Goal: Transaction & Acquisition: Purchase product/service

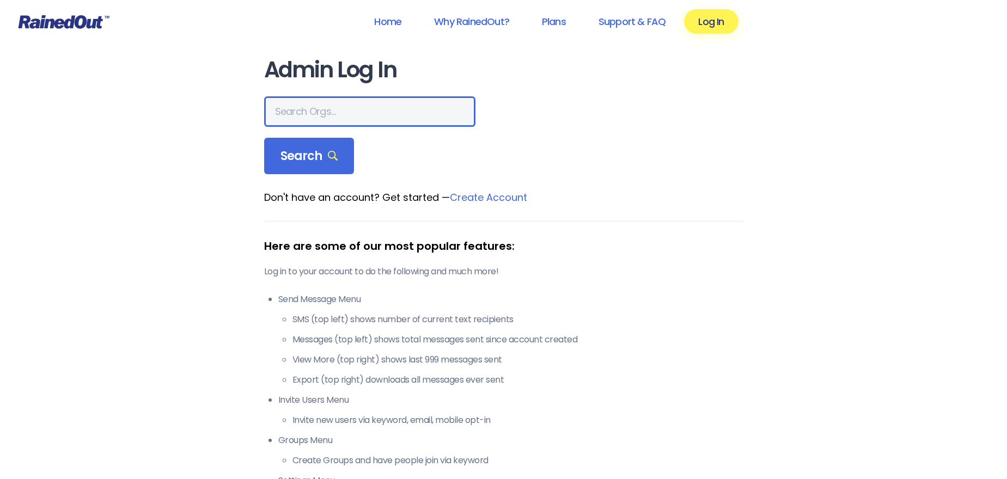
click at [343, 117] on input "text" at bounding box center [369, 111] width 211 height 30
type input "The Tabernacle"
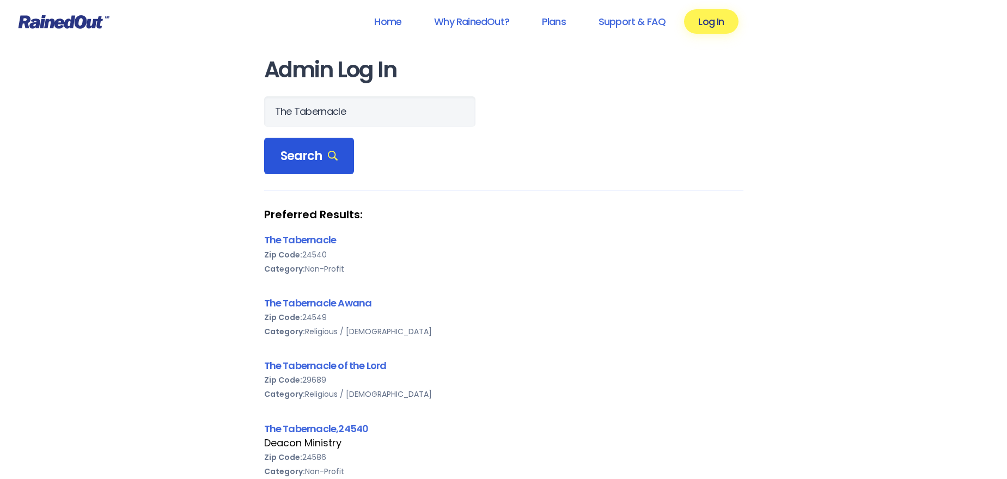
click at [337, 156] on div "Search" at bounding box center [309, 156] width 90 height 37
click at [313, 239] on link "The Tabernacle" at bounding box center [300, 240] width 72 height 14
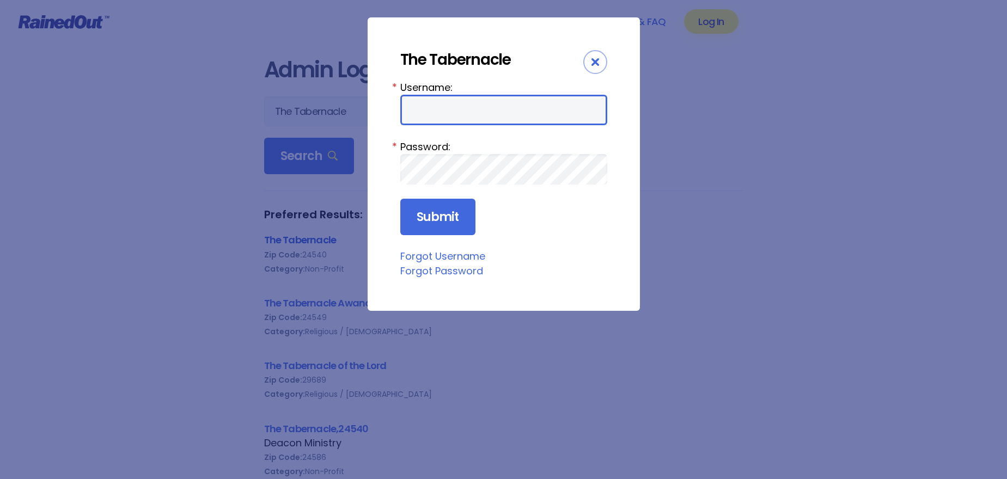
type input "tabfamily"
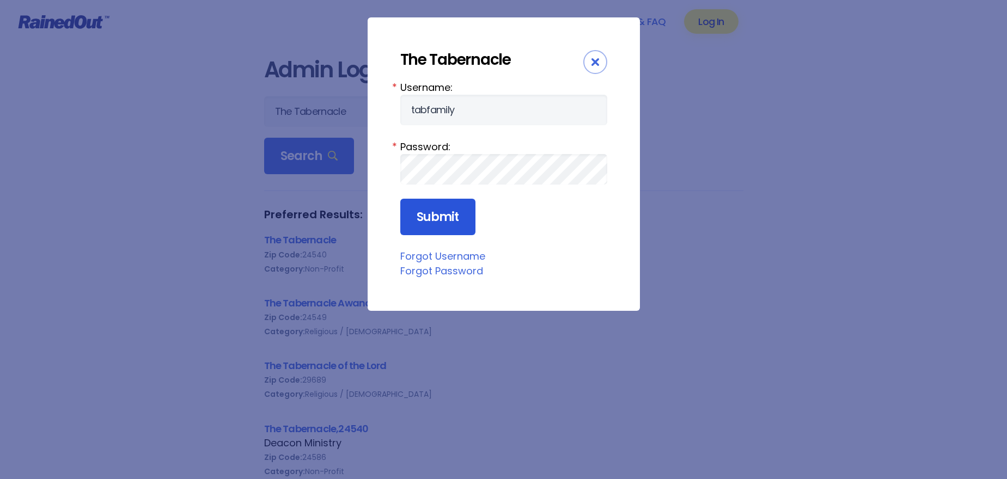
click at [417, 230] on input "Submit" at bounding box center [437, 217] width 75 height 37
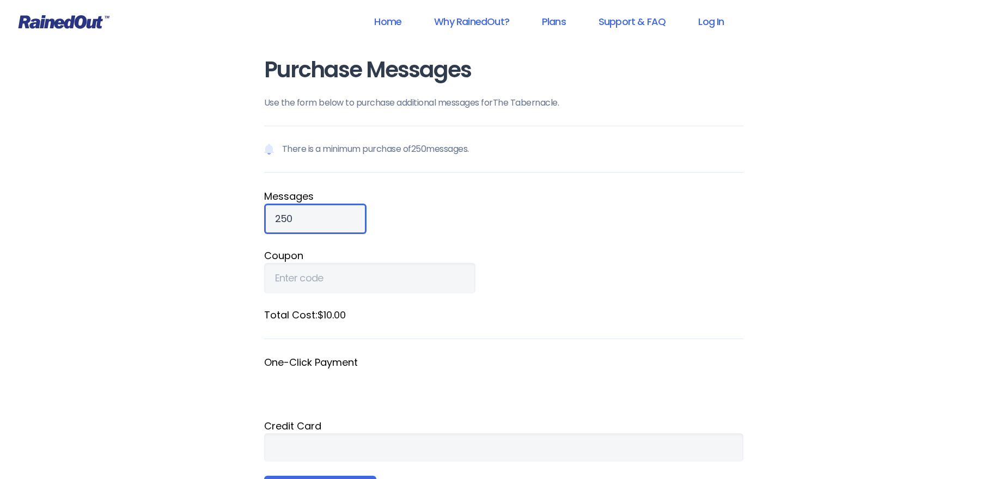
click at [300, 221] on input "250" at bounding box center [315, 219] width 102 height 30
type input "2"
type input "1000"
click at [426, 333] on fieldset "Total Cost: $40.00" at bounding box center [503, 324] width 479 height 32
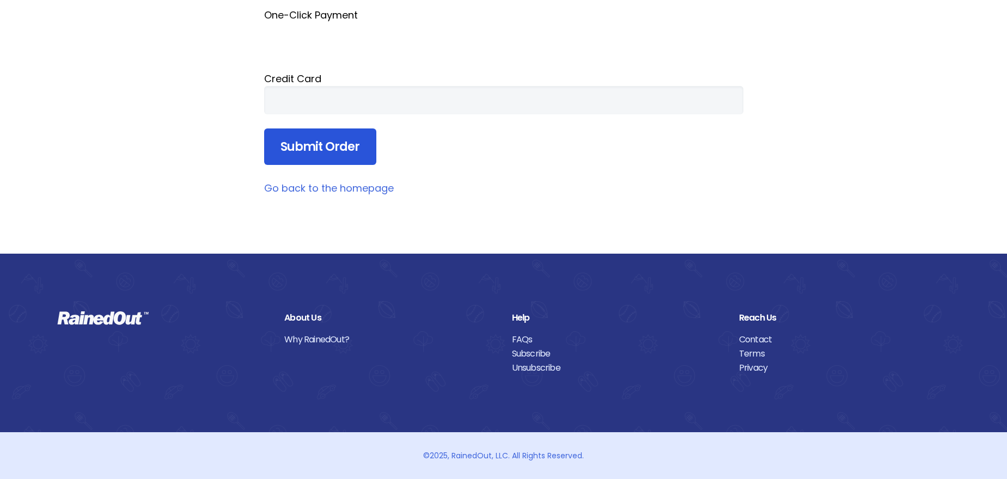
click at [325, 146] on input "Submit Order" at bounding box center [320, 147] width 112 height 37
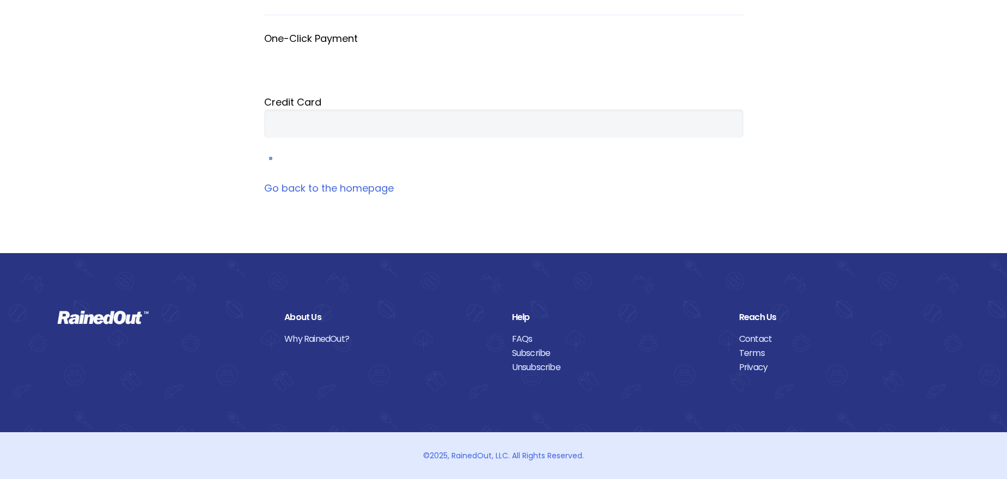
scroll to position [64, 0]
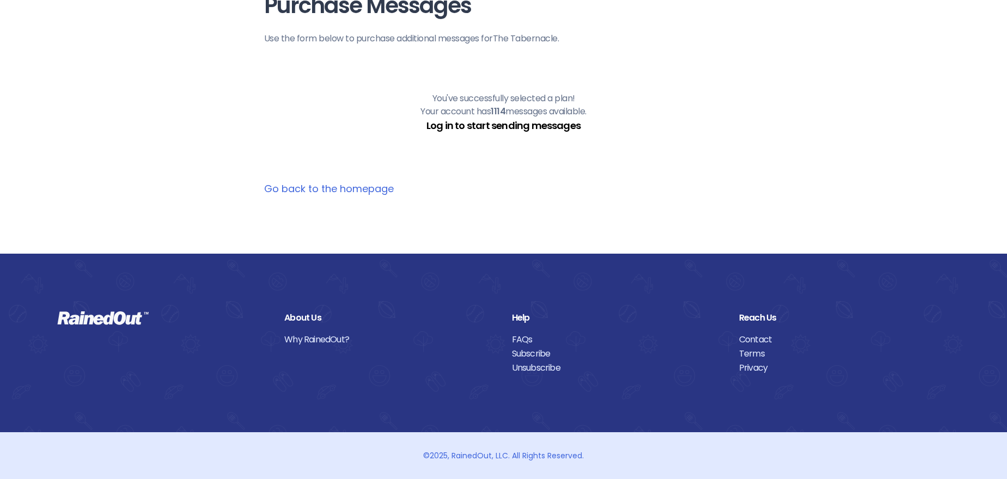
click at [503, 126] on link "Log in to start sending messages" at bounding box center [503, 126] width 154 height 14
